Goal: Task Accomplishment & Management: Use online tool/utility

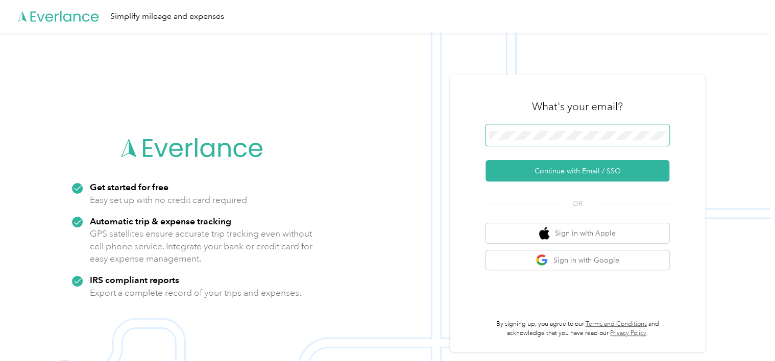
click at [535, 128] on span at bounding box center [577, 135] width 184 height 21
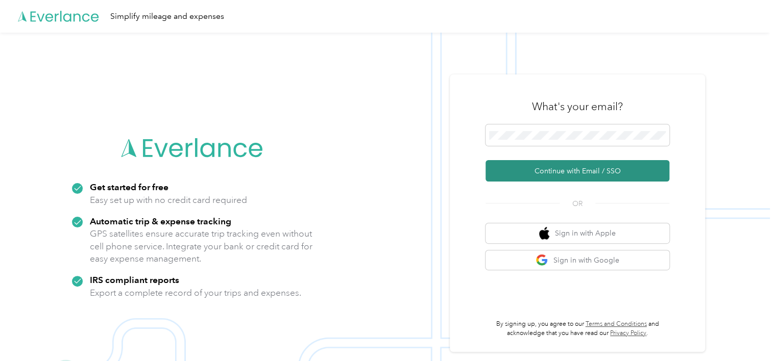
click at [552, 175] on button "Continue with Email / SSO" at bounding box center [577, 170] width 184 height 21
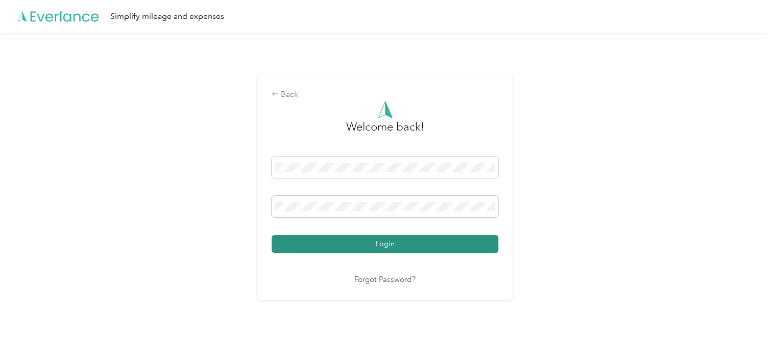
click at [357, 244] on button "Login" at bounding box center [385, 244] width 227 height 18
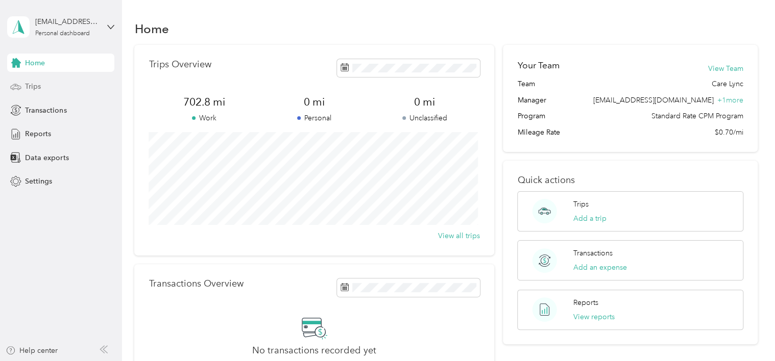
click at [55, 82] on div "Trips" at bounding box center [60, 87] width 107 height 18
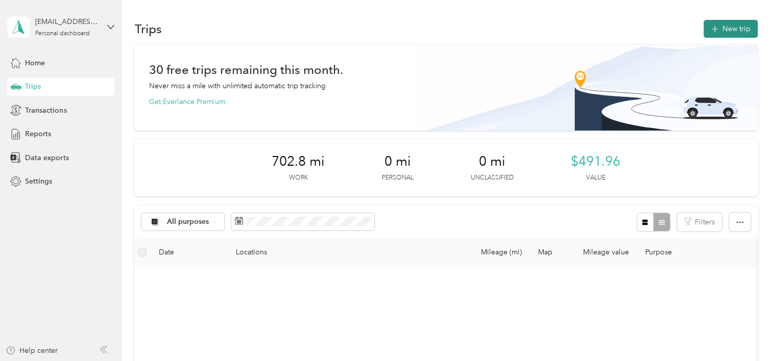
click at [703, 34] on button "New trip" at bounding box center [730, 29] width 54 height 18
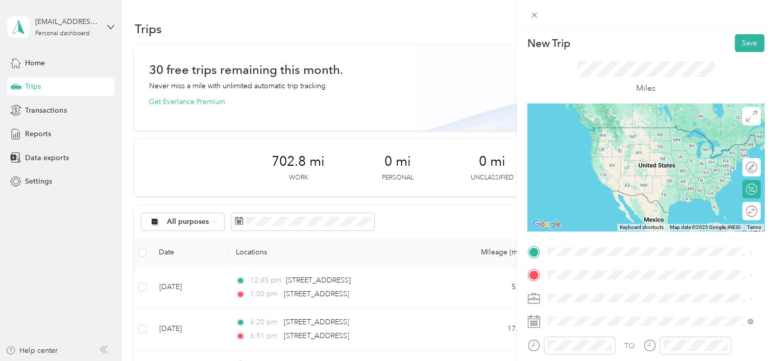
click at [604, 133] on div "[STREET_ADDRESS][US_STATE]" at bounding box center [650, 126] width 199 height 14
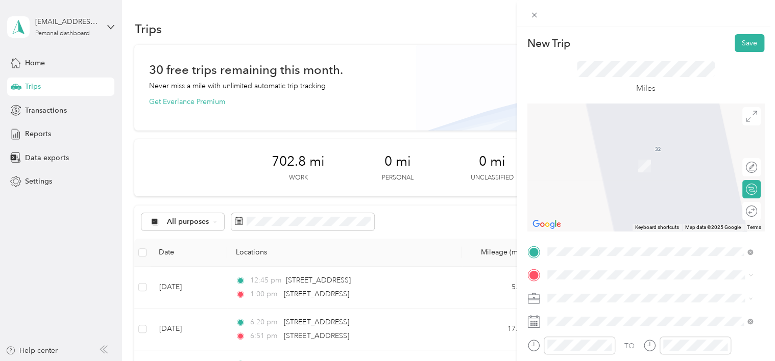
click at [645, 192] on span "[STREET_ADDRESS][PERSON_NAME][US_STATE]" at bounding box center [645, 187] width 159 height 9
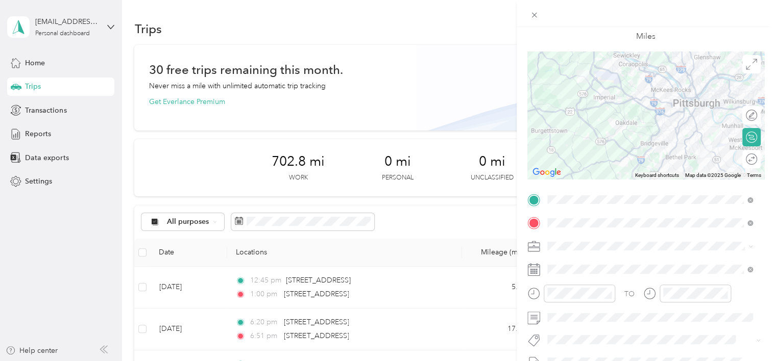
scroll to position [57, 0]
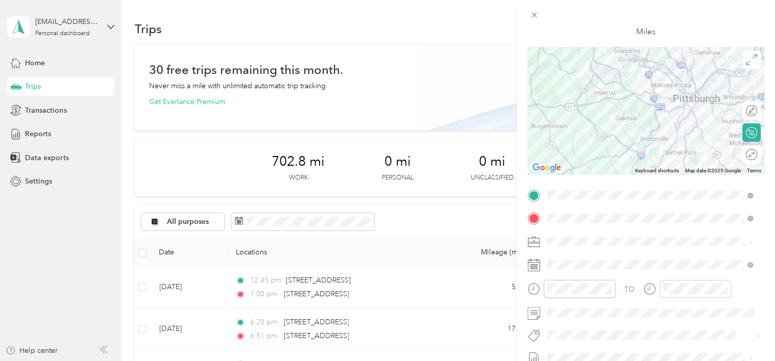
click at [535, 289] on div at bounding box center [571, 289] width 88 height 18
click at [672, 207] on div "08" at bounding box center [673, 206] width 25 height 14
click at [708, 172] on div "30" at bounding box center [702, 174] width 25 height 14
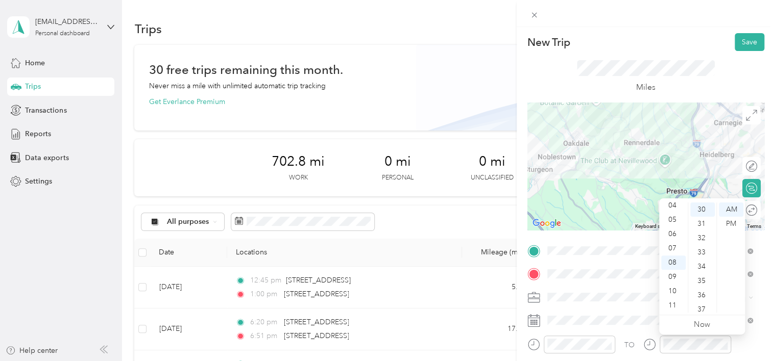
scroll to position [0, 0]
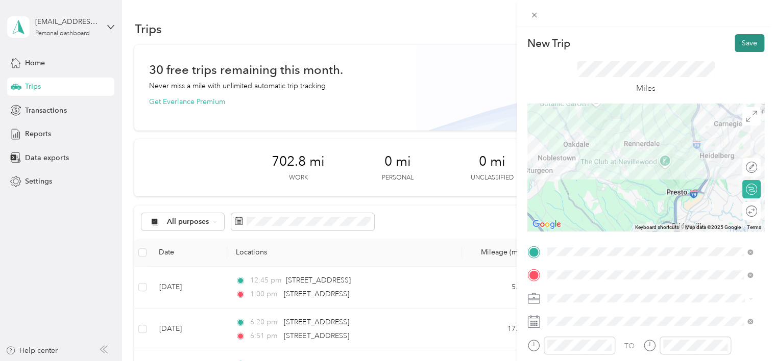
click at [736, 39] on button "Save" at bounding box center [750, 43] width 30 height 18
